Goal: Entertainment & Leisure: Browse casually

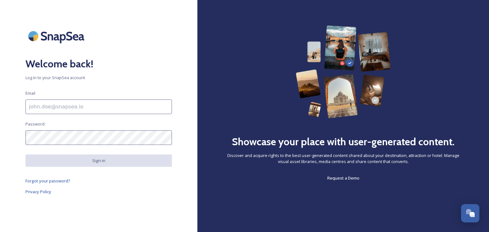
click at [86, 105] on input at bounding box center [98, 107] width 146 height 15
type input "[PERSON_NAME][EMAIL_ADDRESS][PERSON_NAME][DOMAIN_NAME]"
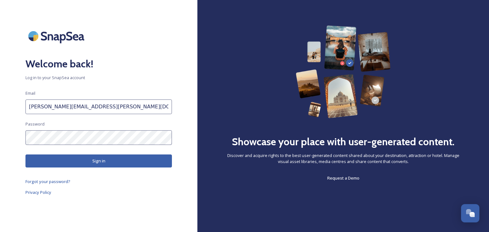
click at [105, 158] on button "Sign in" at bounding box center [98, 161] width 146 height 13
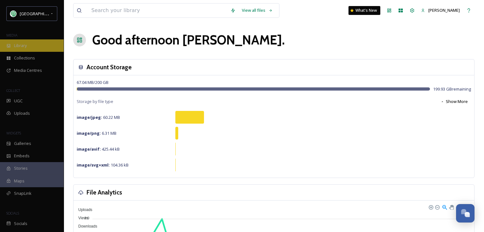
click at [21, 47] on span "Library" at bounding box center [20, 46] width 13 height 6
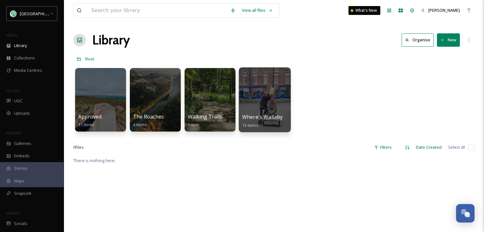
click at [267, 107] on div at bounding box center [265, 99] width 52 height 65
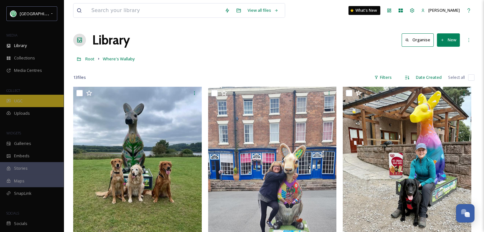
click at [19, 100] on span "UGC" at bounding box center [18, 101] width 9 height 6
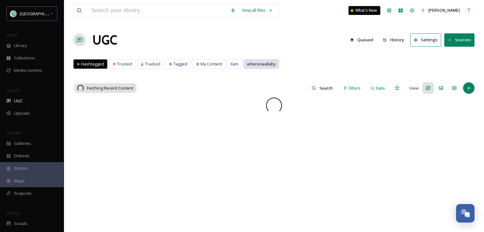
click at [268, 62] on span "whereswallaby" at bounding box center [261, 64] width 29 height 6
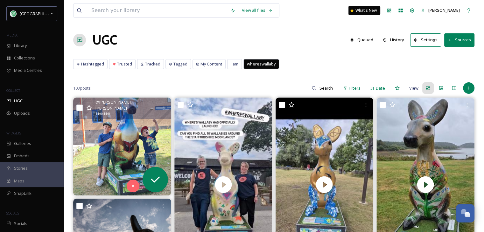
click at [116, 149] on img at bounding box center [122, 147] width 98 height 98
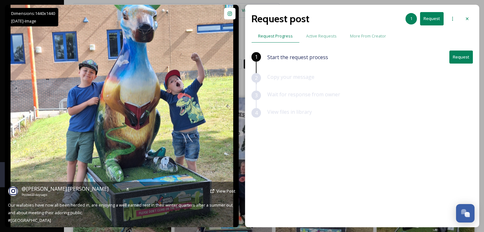
scroll to position [32, 0]
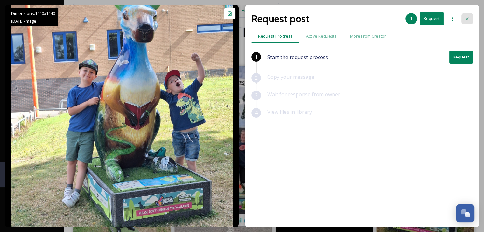
click at [468, 18] on icon at bounding box center [467, 19] width 3 height 3
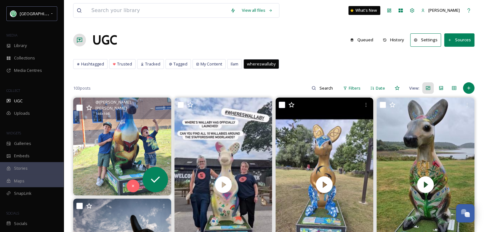
click at [118, 149] on img at bounding box center [122, 147] width 98 height 98
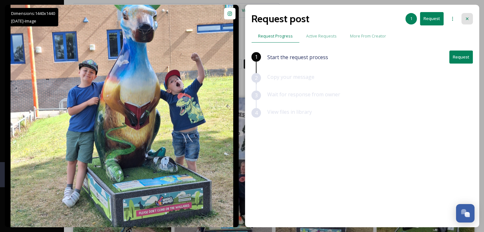
click at [467, 18] on icon at bounding box center [467, 18] width 5 height 5
